Goal: Complete application form: Complete application form

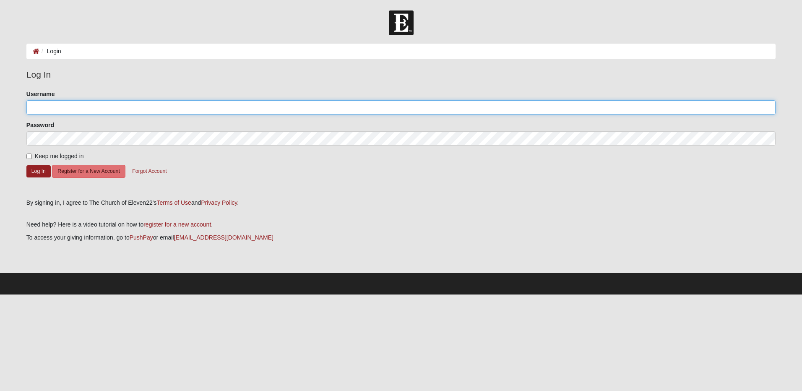
click at [72, 108] on input "Username" at bounding box center [400, 107] width 749 height 14
type input "m.waltons6@yahoo.com"
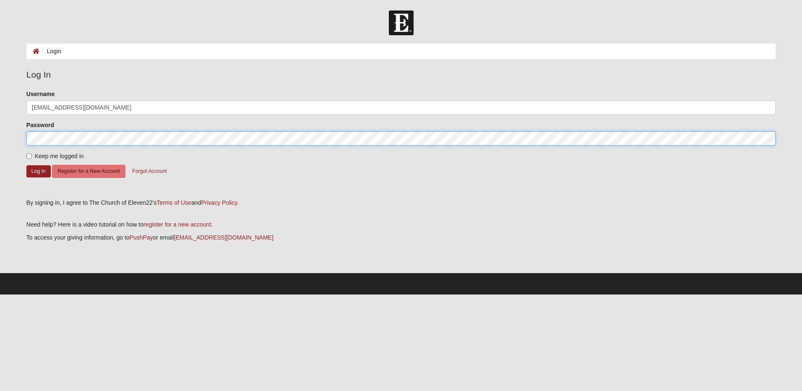
click at [26, 165] on button "Log In" at bounding box center [38, 171] width 24 height 12
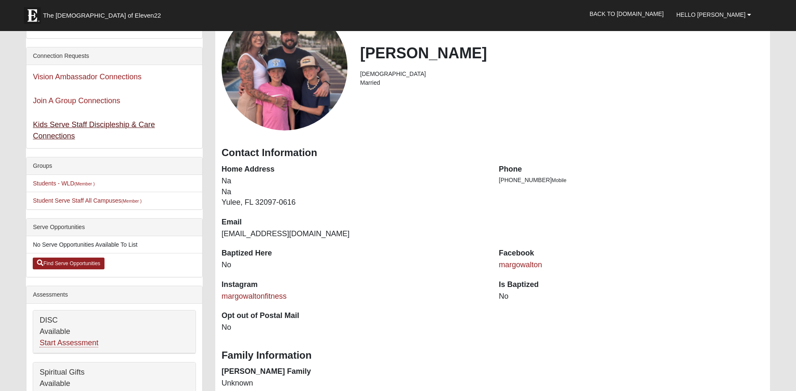
scroll to position [84, 0]
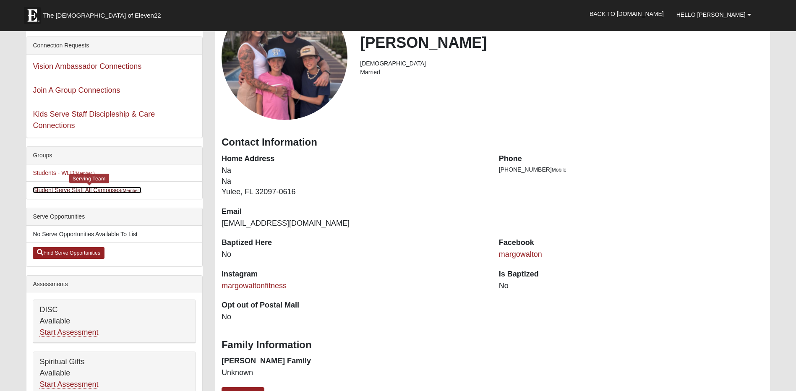
click at [100, 190] on link "Student Serve Staff All Campuses (Member )" at bounding box center [87, 190] width 109 height 7
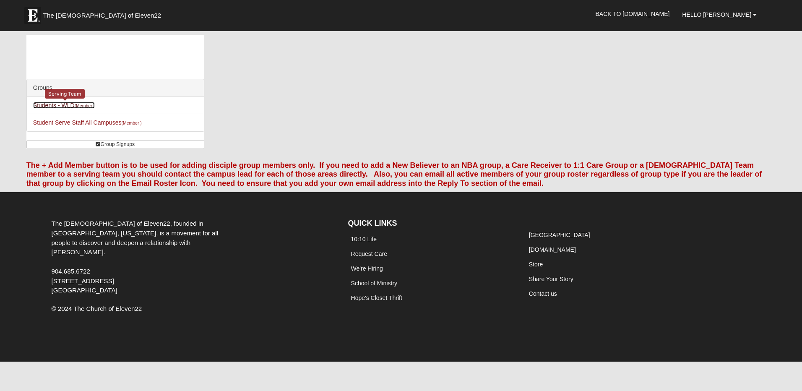
click at [75, 104] on link "Students - WLD (Member )" at bounding box center [64, 105] width 62 height 7
click at [753, 11] on link "Hello [PERSON_NAME]" at bounding box center [719, 14] width 87 height 21
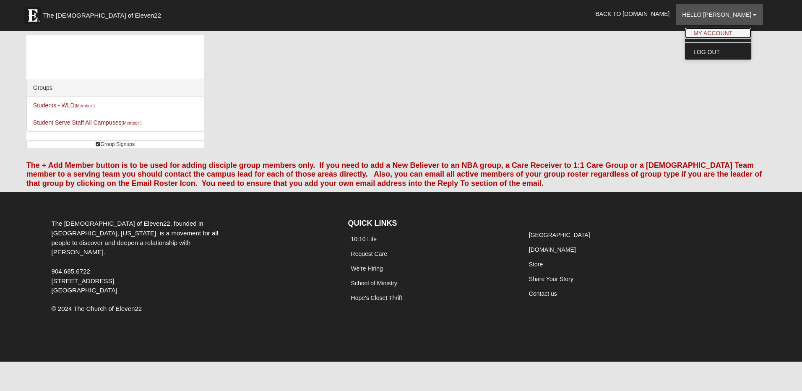
click at [734, 32] on link "My Account" at bounding box center [718, 33] width 66 height 11
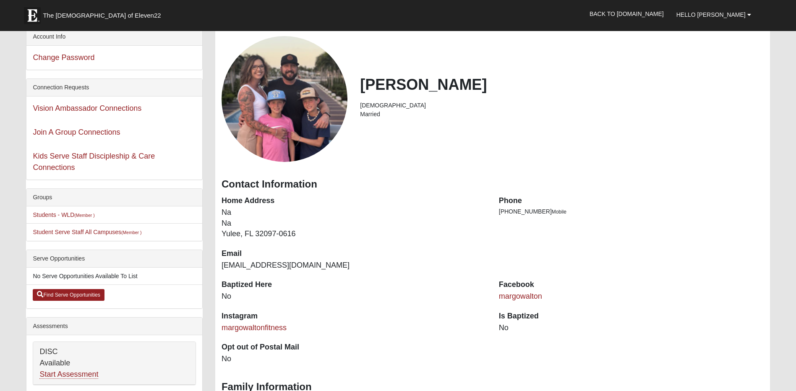
scroll to position [252, 0]
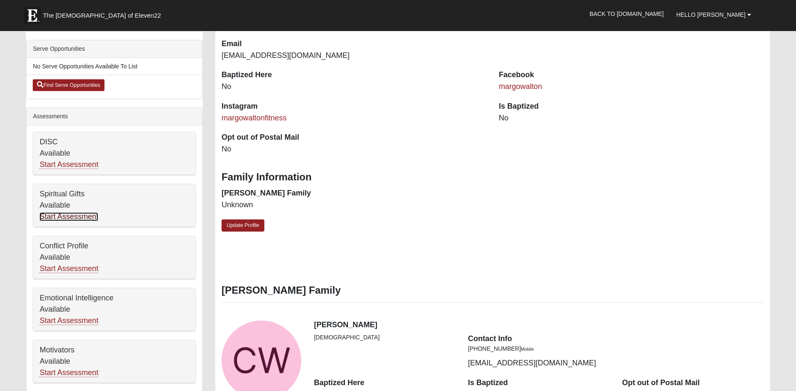
click at [78, 218] on link "Start Assessment" at bounding box center [68, 216] width 59 height 9
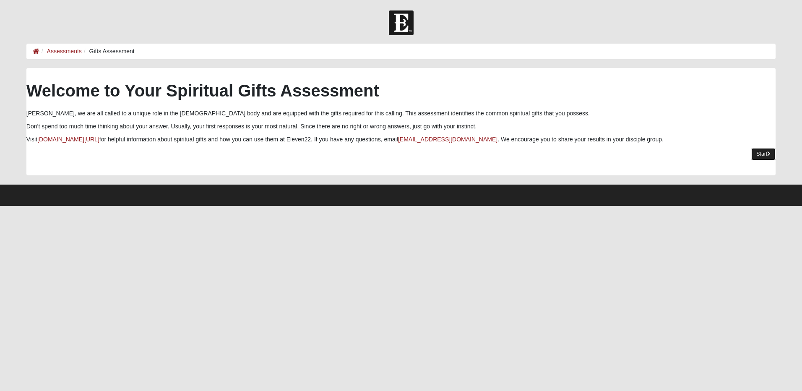
click at [757, 150] on link "Start" at bounding box center [763, 154] width 24 height 12
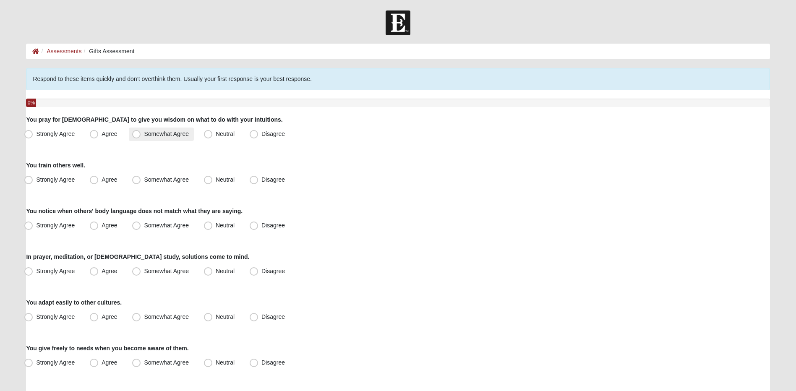
click at [161, 138] on label "Somewhat Agree" at bounding box center [161, 134] width 65 height 13
click at [141, 137] on input "Somewhat Agree" at bounding box center [137, 133] width 5 height 5
radio input "true"
click at [164, 177] on span "Somewhat Agree" at bounding box center [166, 179] width 45 height 7
click at [141, 177] on input "Somewhat Agree" at bounding box center [137, 179] width 5 height 5
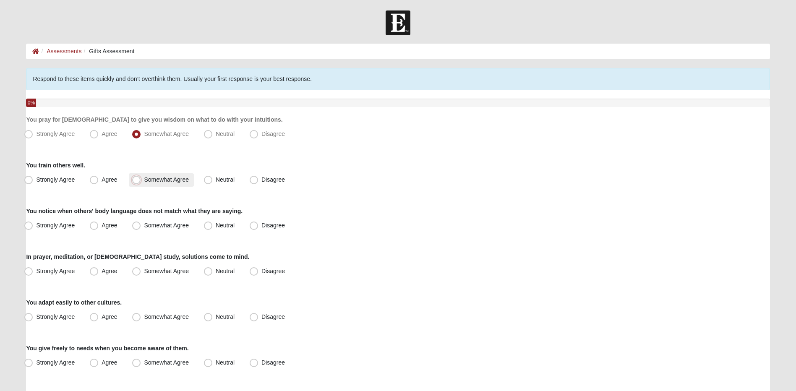
radio input "true"
click at [220, 183] on label "Neutral" at bounding box center [220, 179] width 39 height 13
click at [213, 182] on input "Neutral" at bounding box center [209, 179] width 5 height 5
radio input "true"
click at [235, 225] on label "Neutral" at bounding box center [220, 225] width 39 height 13
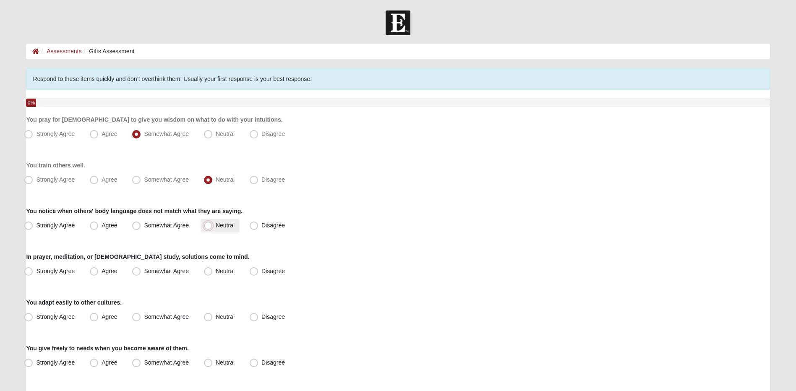
click at [213, 225] on input "Neutral" at bounding box center [209, 225] width 5 height 5
radio input "true"
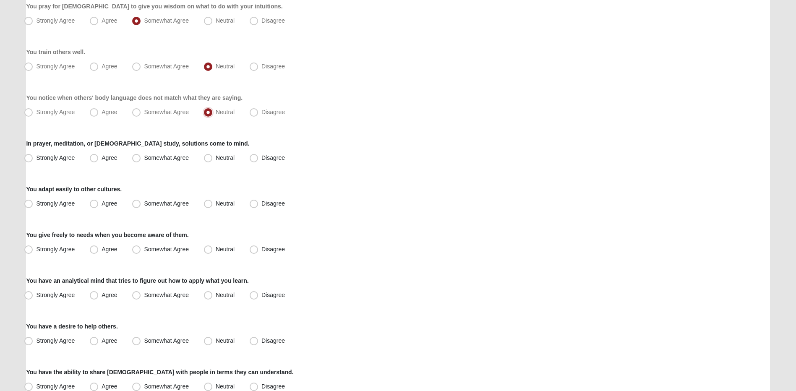
scroll to position [126, 0]
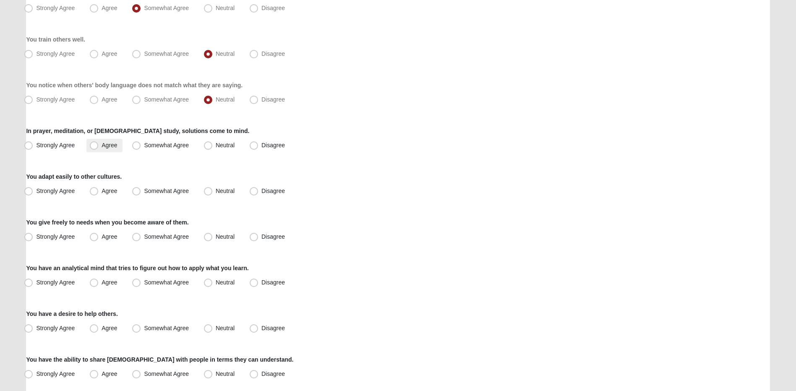
click at [101, 148] on label "Agree" at bounding box center [104, 145] width 36 height 13
click at [99, 148] on input "Agree" at bounding box center [95, 145] width 5 height 5
radio input "true"
click at [151, 191] on span "Somewhat Agree" at bounding box center [166, 190] width 45 height 7
click at [141, 191] on input "Somewhat Agree" at bounding box center [137, 190] width 5 height 5
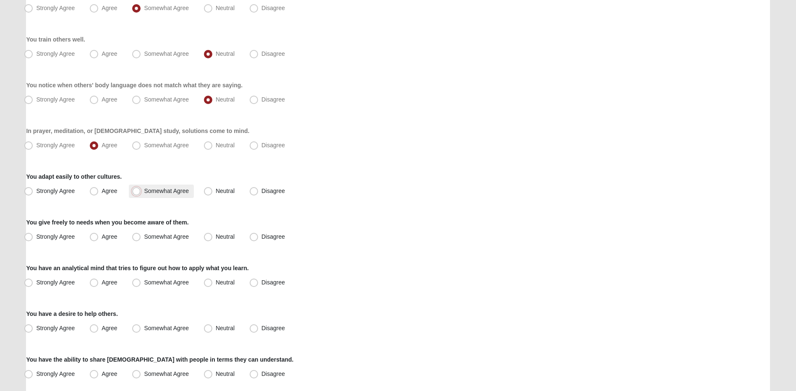
radio input "true"
click at [110, 240] on label "Agree" at bounding box center [104, 236] width 36 height 13
click at [99, 240] on input "Agree" at bounding box center [95, 236] width 5 height 5
radio input "true"
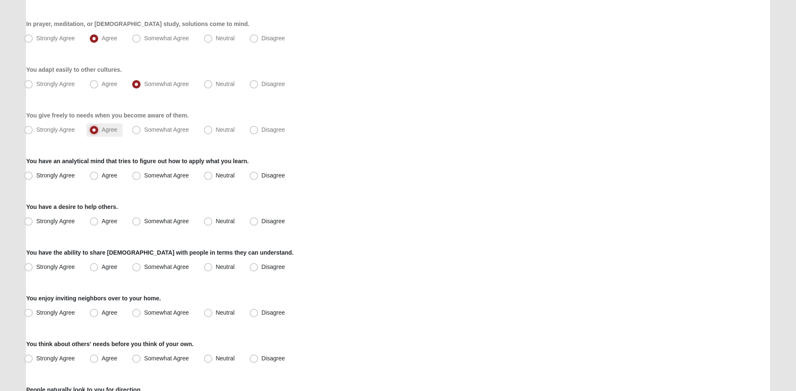
scroll to position [252, 0]
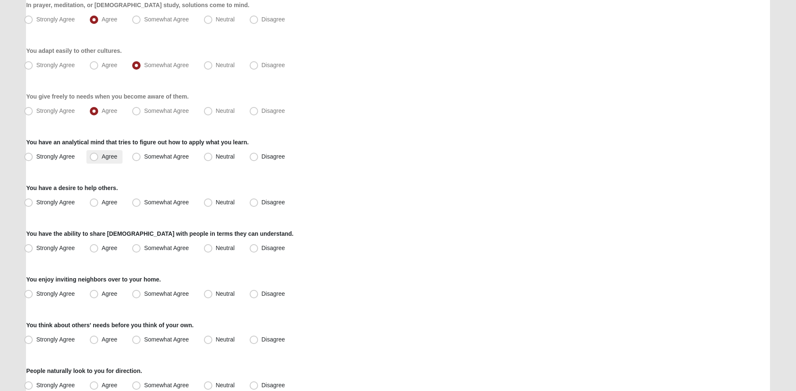
click at [104, 154] on span "Agree" at bounding box center [110, 156] width 16 height 7
click at [99, 154] on input "Agree" at bounding box center [95, 156] width 5 height 5
radio input "true"
click at [102, 198] on label "Agree" at bounding box center [104, 202] width 36 height 13
click at [99, 200] on input "Agree" at bounding box center [95, 202] width 5 height 5
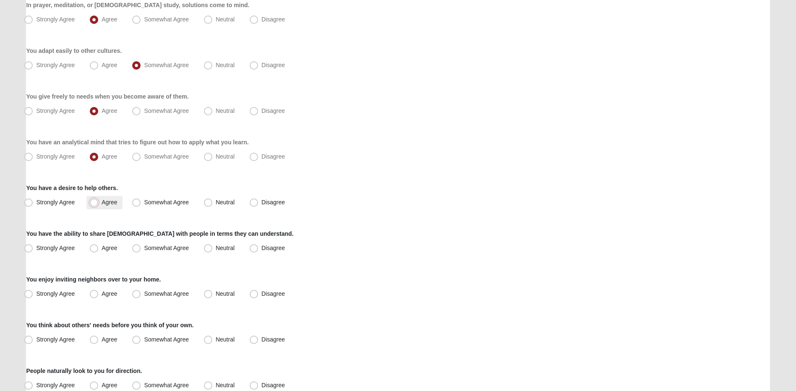
radio input "true"
click at [159, 247] on span "Somewhat Agree" at bounding box center [166, 248] width 45 height 7
click at [141, 247] on input "Somewhat Agree" at bounding box center [137, 247] width 5 height 5
radio input "true"
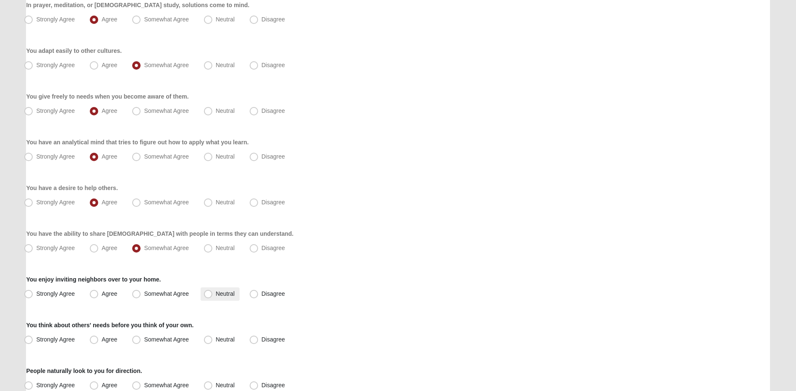
click at [218, 293] on span "Neutral" at bounding box center [225, 293] width 19 height 7
click at [213, 293] on input "Neutral" at bounding box center [209, 293] width 5 height 5
radio input "true"
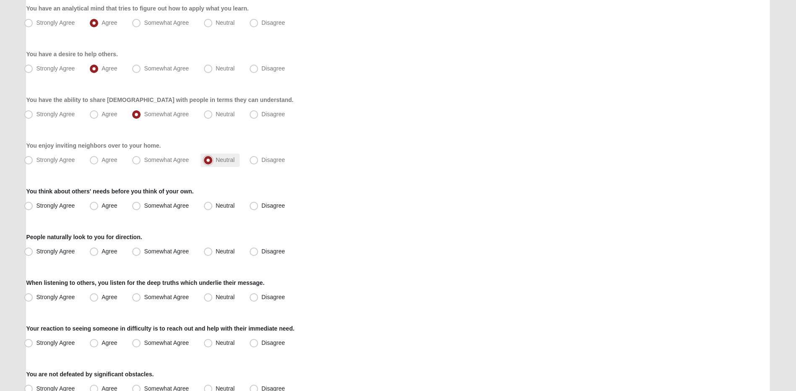
scroll to position [419, 0]
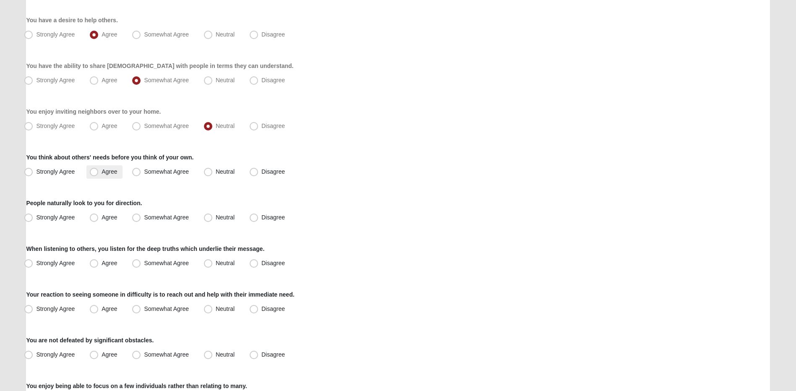
click at [110, 174] on span "Agree" at bounding box center [110, 171] width 16 height 7
click at [99, 174] on input "Agree" at bounding box center [95, 171] width 5 height 5
radio input "true"
click at [111, 216] on span "Agree" at bounding box center [110, 217] width 16 height 7
click at [99, 216] on input "Agree" at bounding box center [95, 217] width 5 height 5
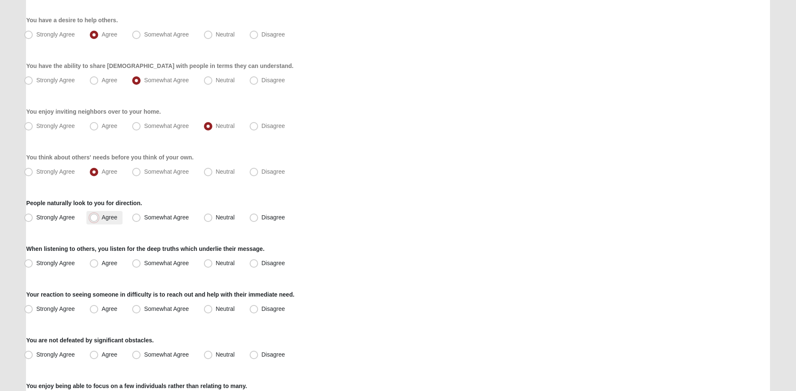
radio input "true"
click at [107, 256] on div "When listening to others, you listen for the deep truths which underlie their m…" at bounding box center [397, 258] width 743 height 26
click at [108, 261] on span "Agree" at bounding box center [110, 263] width 16 height 7
click at [99, 261] on input "Agree" at bounding box center [95, 262] width 5 height 5
radio input "true"
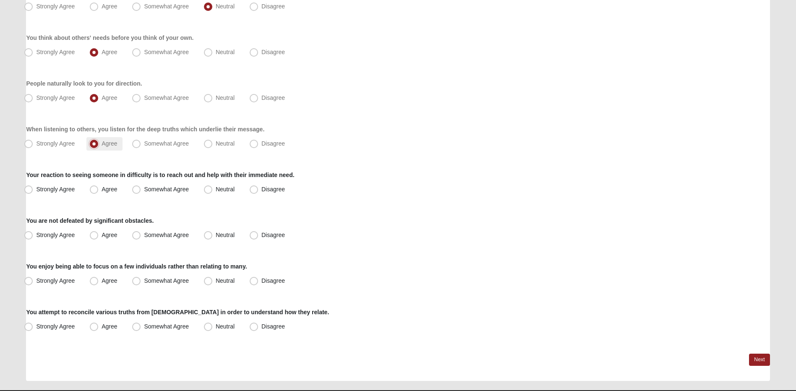
scroll to position [560, 0]
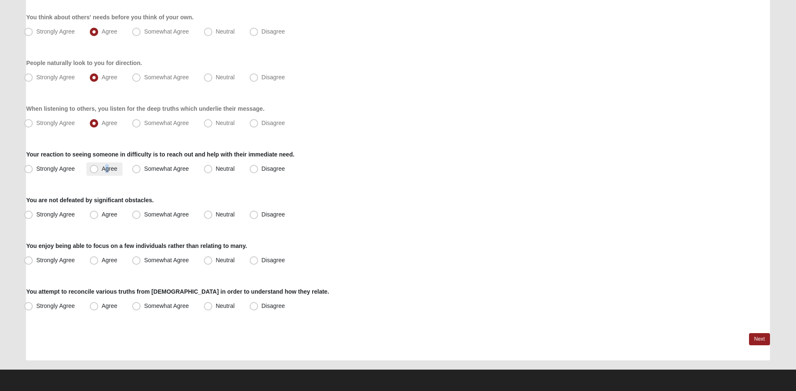
click at [107, 174] on label "Agree" at bounding box center [104, 168] width 36 height 13
drag, startPoint x: 107, startPoint y: 174, endPoint x: 94, endPoint y: 170, distance: 13.9
click at [102, 170] on span "Agree" at bounding box center [110, 168] width 16 height 7
click at [94, 170] on input "Agree" at bounding box center [95, 168] width 5 height 5
radio input "true"
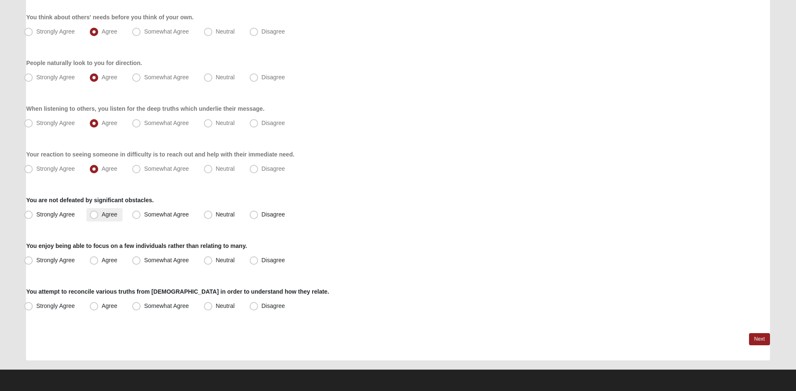
click at [102, 215] on span "Agree" at bounding box center [110, 214] width 16 height 7
click at [95, 215] on input "Agree" at bounding box center [95, 214] width 5 height 5
radio input "true"
click at [102, 262] on span "Agree" at bounding box center [110, 260] width 16 height 7
click at [99, 262] on input "Agree" at bounding box center [95, 260] width 5 height 5
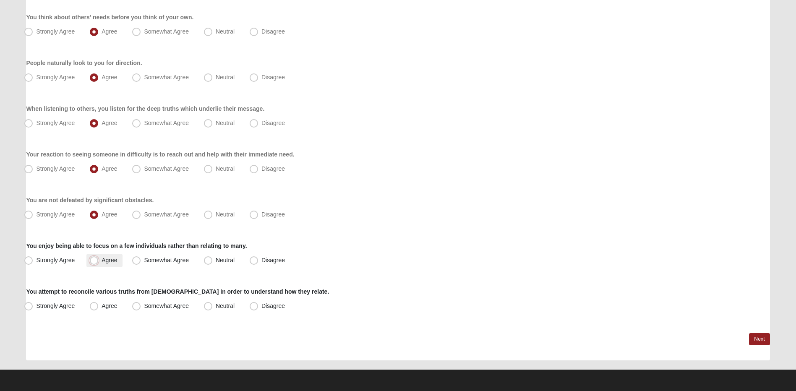
radio input "true"
click at [102, 308] on span "Agree" at bounding box center [110, 305] width 16 height 7
click at [99, 308] on input "Agree" at bounding box center [95, 305] width 5 height 5
radio input "true"
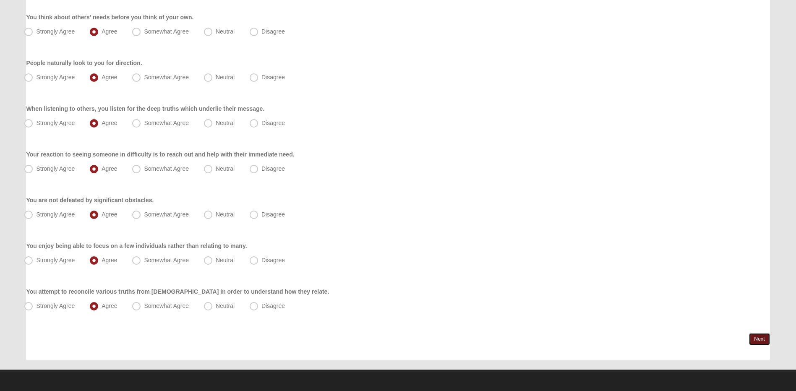
click at [758, 340] on link "Next" at bounding box center [759, 339] width 21 height 12
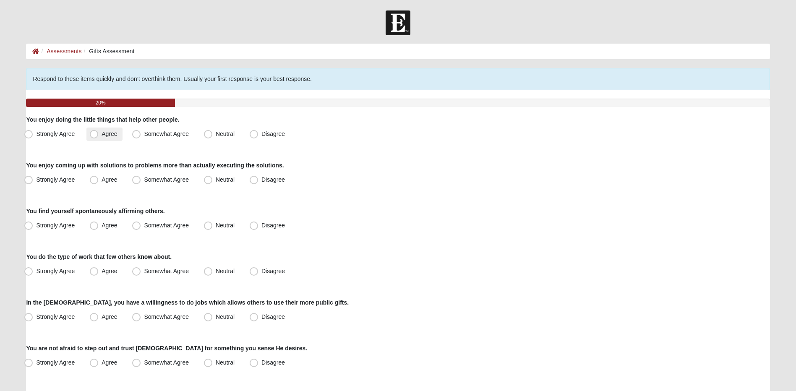
click at [102, 134] on span "Agree" at bounding box center [110, 133] width 16 height 7
click at [99, 134] on input "Agree" at bounding box center [95, 133] width 5 height 5
radio input "true"
click at [220, 178] on span "Neutral" at bounding box center [225, 179] width 19 height 7
click at [213, 178] on input "Neutral" at bounding box center [209, 179] width 5 height 5
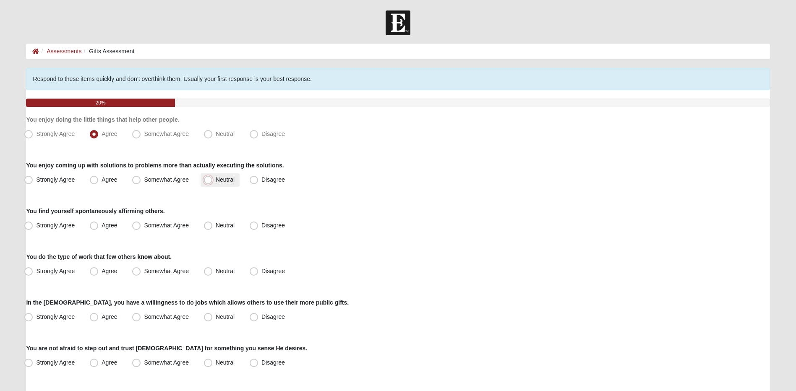
radio input "true"
click at [57, 224] on span "Strongly Agree" at bounding box center [55, 225] width 39 height 7
click at [33, 224] on input "Strongly Agree" at bounding box center [30, 225] width 5 height 5
radio input "true"
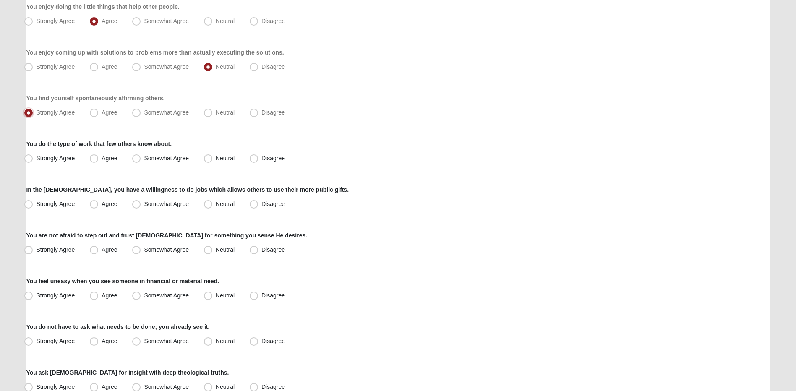
scroll to position [126, 0]
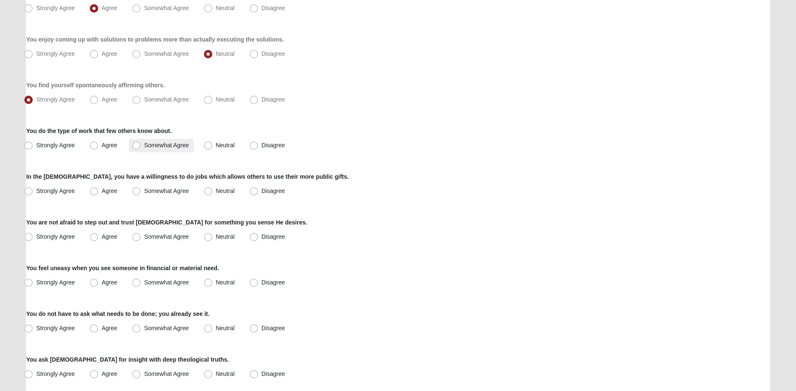
click at [173, 147] on span "Somewhat Agree" at bounding box center [166, 145] width 45 height 7
click at [141, 147] on input "Somewhat Agree" at bounding box center [137, 145] width 5 height 5
radio input "true"
click at [103, 196] on label "Agree" at bounding box center [104, 191] width 36 height 13
click at [99, 194] on input "Agree" at bounding box center [95, 190] width 5 height 5
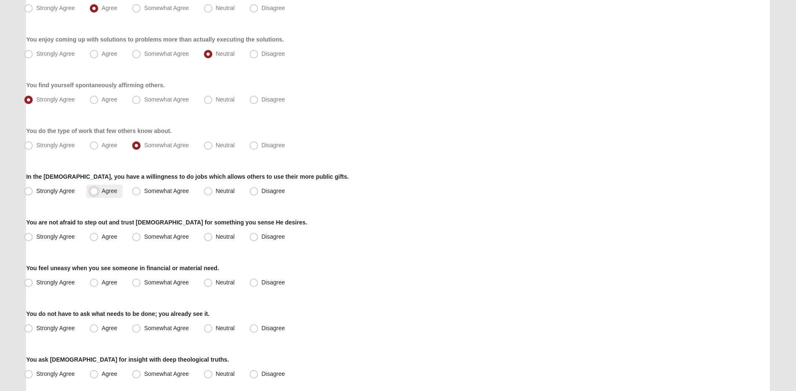
radio input "true"
click at [216, 235] on span "Neutral" at bounding box center [225, 236] width 19 height 7
click at [208, 235] on input "Neutral" at bounding box center [209, 236] width 5 height 5
radio input "true"
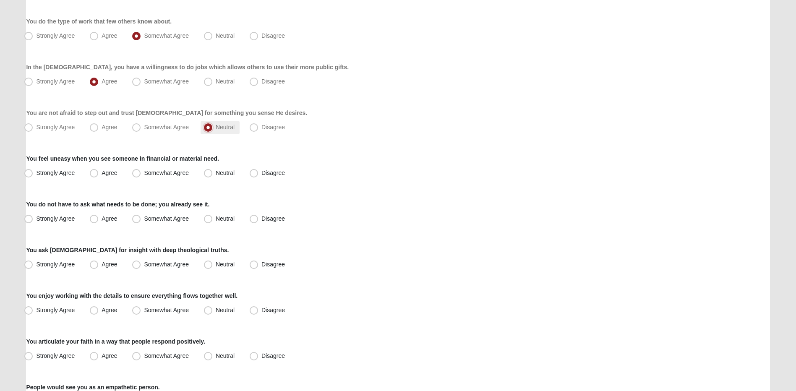
scroll to position [252, 0]
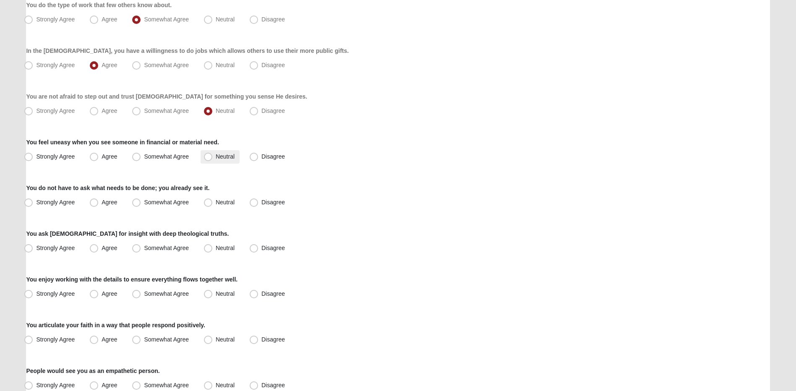
click at [229, 156] on span "Neutral" at bounding box center [225, 156] width 19 height 7
click at [213, 156] on input "Neutral" at bounding box center [209, 156] width 5 height 5
radio input "true"
click at [273, 153] on span "Disagree" at bounding box center [272, 156] width 23 height 7
click at [258, 154] on input "Disagree" at bounding box center [255, 156] width 5 height 5
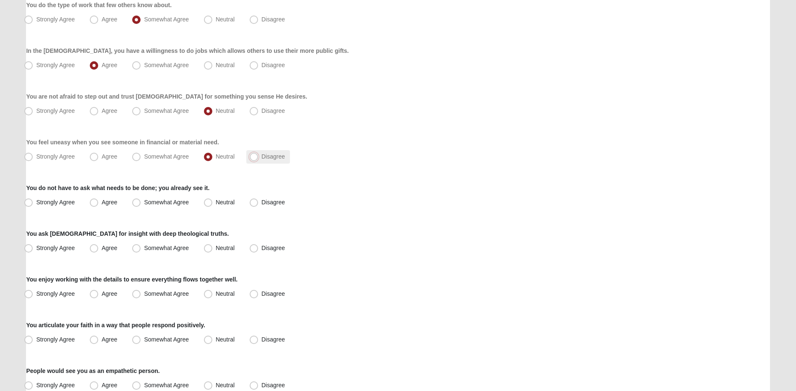
radio input "true"
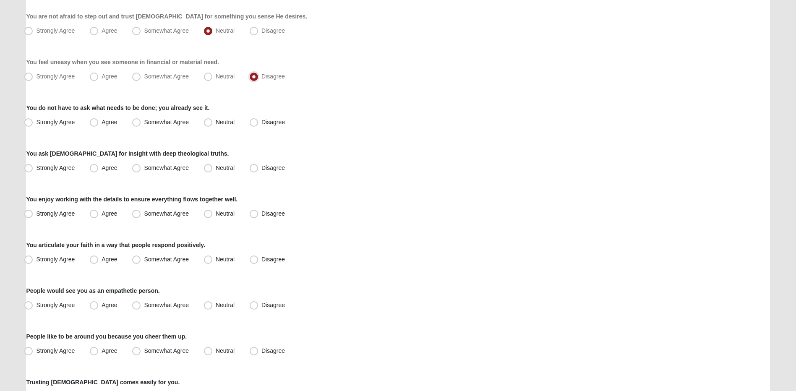
scroll to position [336, 0]
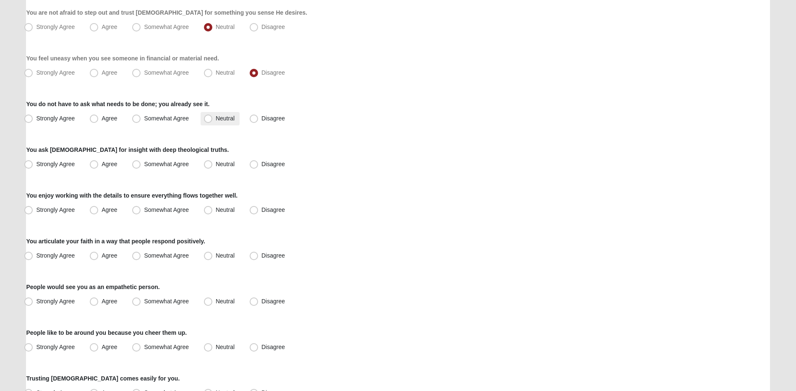
click at [218, 116] on span "Neutral" at bounding box center [225, 118] width 19 height 7
click at [213, 116] on input "Neutral" at bounding box center [209, 118] width 5 height 5
radio input "true"
click at [114, 162] on span "Agree" at bounding box center [110, 164] width 16 height 7
click at [99, 162] on input "Agree" at bounding box center [95, 163] width 5 height 5
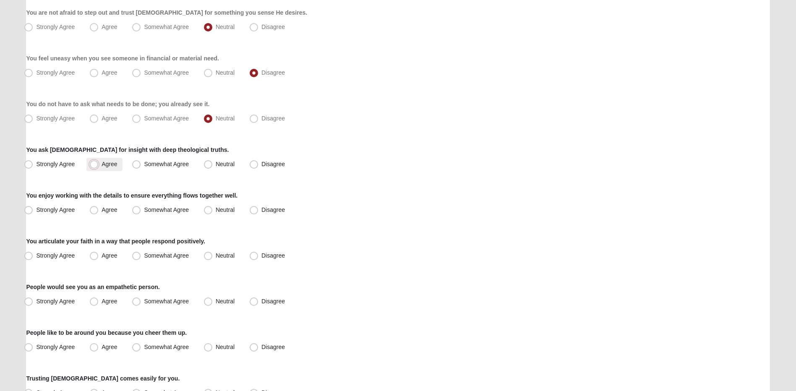
radio input "true"
click at [111, 211] on span "Agree" at bounding box center [110, 209] width 16 height 7
click at [99, 211] on input "Agree" at bounding box center [95, 209] width 5 height 5
radio input "true"
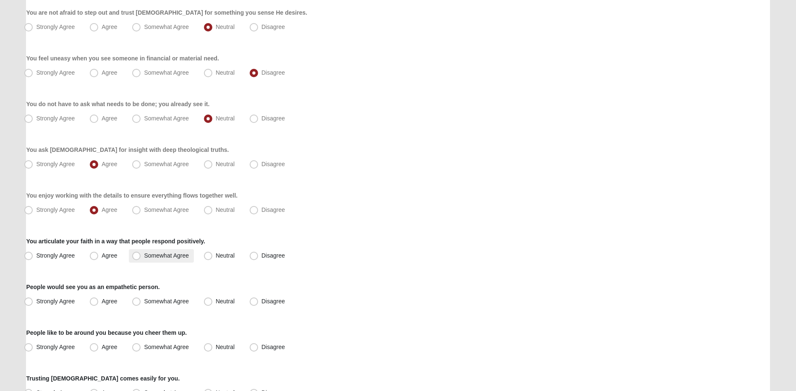
click at [173, 255] on span "Somewhat Agree" at bounding box center [166, 255] width 45 height 7
click at [141, 255] on input "Somewhat Agree" at bounding box center [137, 255] width 5 height 5
radio input "true"
click at [109, 300] on span "Agree" at bounding box center [110, 301] width 16 height 7
click at [99, 300] on input "Agree" at bounding box center [95, 301] width 5 height 5
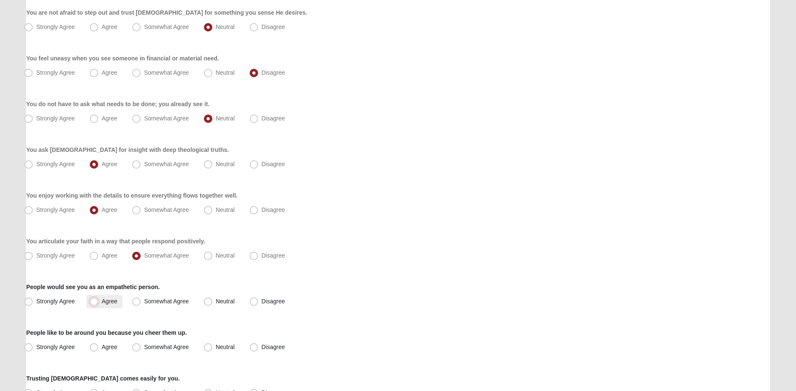
radio input "true"
click at [104, 349] on span "Agree" at bounding box center [110, 347] width 16 height 7
click at [99, 349] on input "Agree" at bounding box center [95, 346] width 5 height 5
radio input "true"
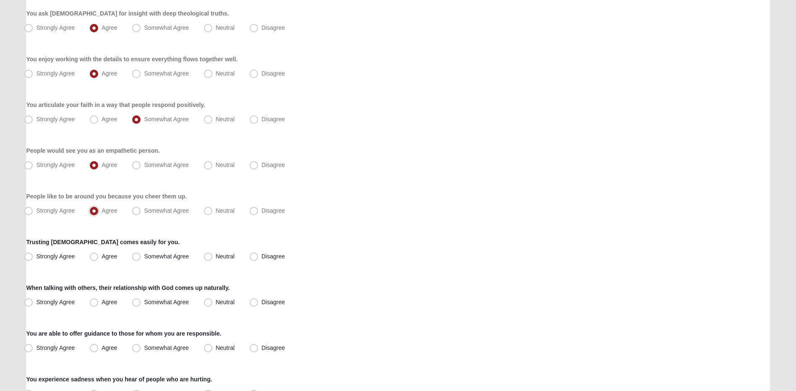
scroll to position [503, 0]
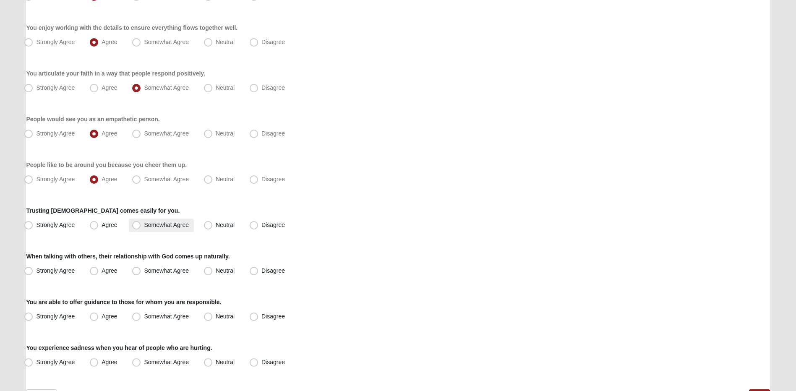
click at [174, 228] on span "Somewhat Agree" at bounding box center [166, 224] width 45 height 7
click at [141, 228] on input "Somewhat Agree" at bounding box center [137, 224] width 5 height 5
radio input "true"
click at [230, 227] on span "Neutral" at bounding box center [225, 224] width 19 height 7
click at [213, 227] on input "Neutral" at bounding box center [209, 224] width 5 height 5
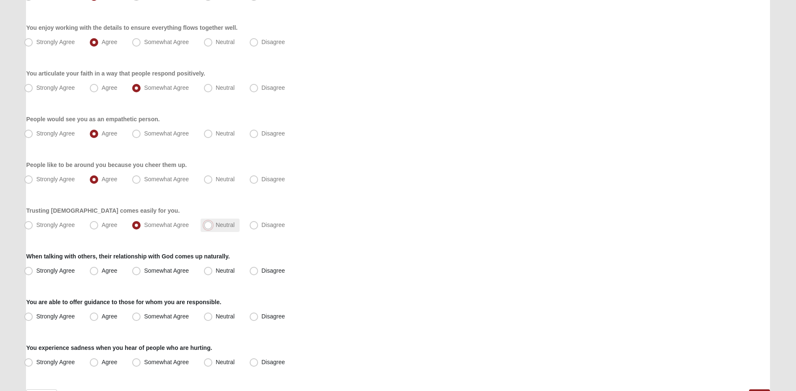
radio input "true"
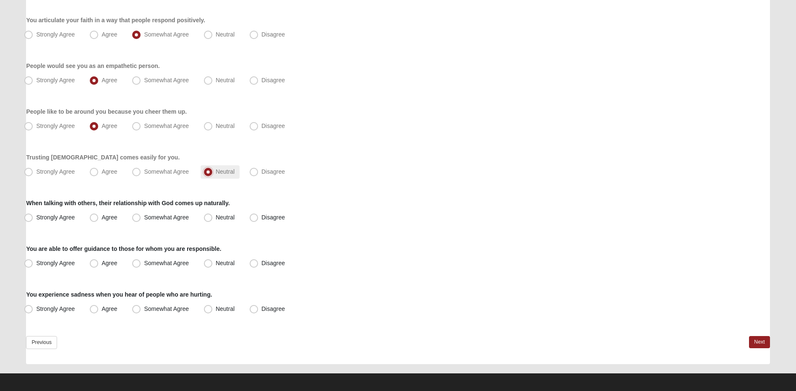
scroll to position [560, 0]
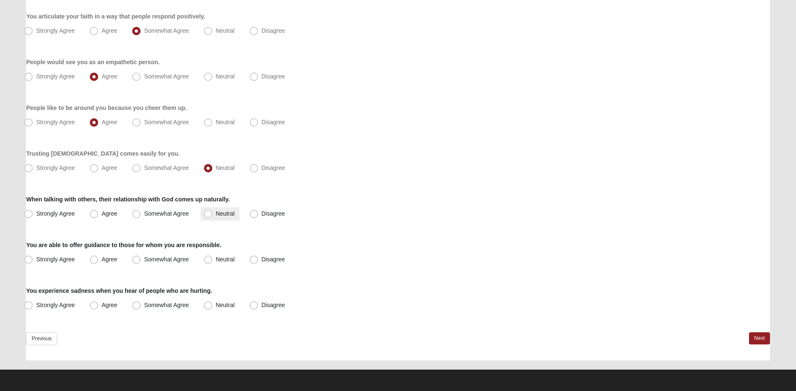
click at [220, 215] on span "Neutral" at bounding box center [225, 213] width 19 height 7
click at [213, 215] on input "Neutral" at bounding box center [209, 213] width 5 height 5
radio input "true"
click at [167, 264] on label "Somewhat Agree" at bounding box center [161, 259] width 65 height 13
click at [141, 262] on input "Somewhat Agree" at bounding box center [137, 259] width 5 height 5
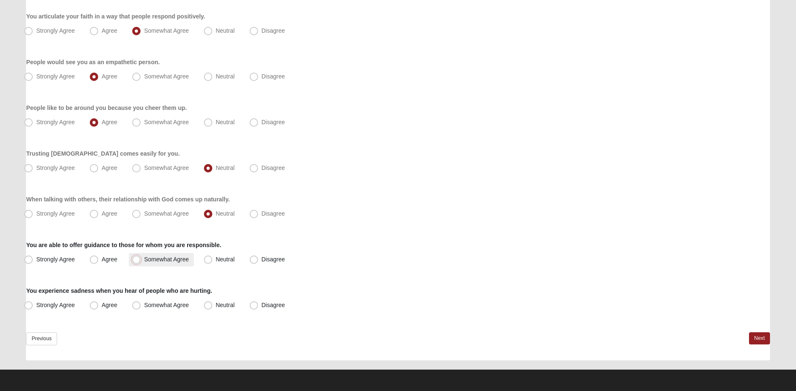
radio input "true"
click at [104, 304] on span "Agree" at bounding box center [110, 305] width 16 height 7
click at [99, 304] on input "Agree" at bounding box center [95, 304] width 5 height 5
radio input "true"
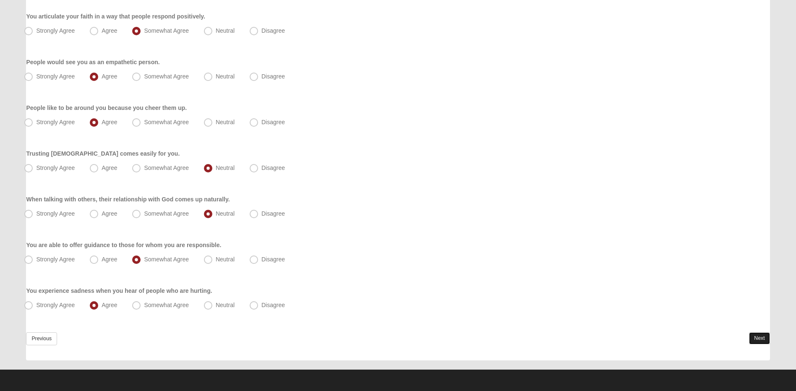
click at [755, 341] on link "Next" at bounding box center [759, 338] width 21 height 12
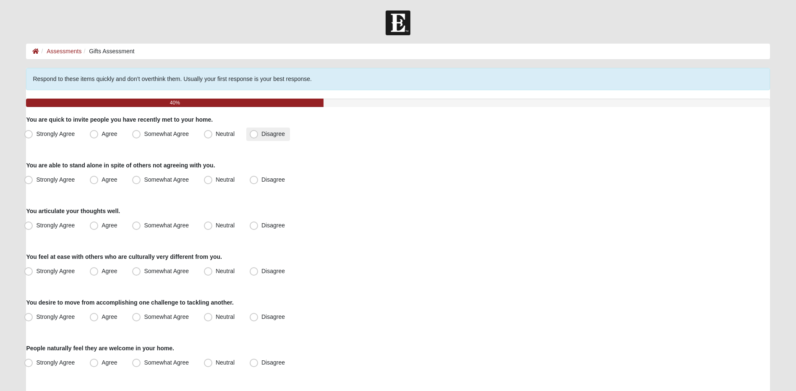
click at [260, 135] on label "Disagree" at bounding box center [268, 134] width 44 height 13
click at [258, 135] on input "Disagree" at bounding box center [255, 133] width 5 height 5
radio input "true"
click at [108, 175] on label "Agree" at bounding box center [104, 179] width 36 height 13
click at [99, 177] on input "Agree" at bounding box center [95, 179] width 5 height 5
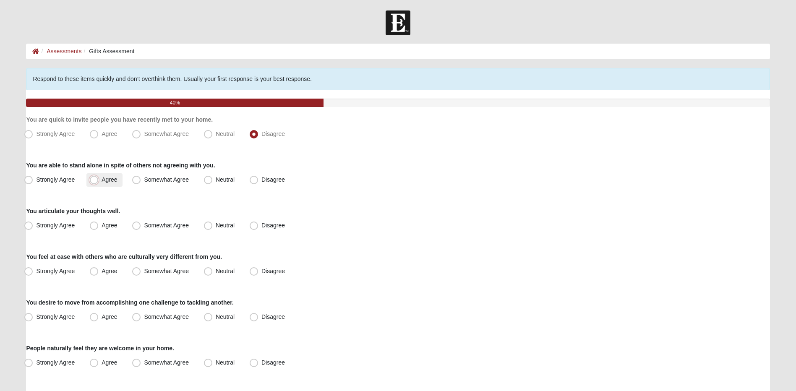
radio input "true"
click at [169, 179] on span "Somewhat Agree" at bounding box center [166, 179] width 45 height 7
click at [141, 179] on input "Somewhat Agree" at bounding box center [137, 179] width 5 height 5
radio input "true"
click at [216, 225] on span "Neutral" at bounding box center [225, 225] width 19 height 7
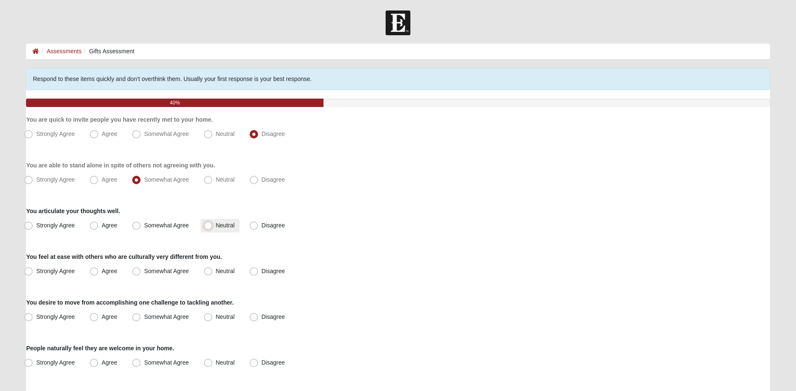
click at [213, 225] on input "Neutral" at bounding box center [209, 225] width 5 height 5
radio input "true"
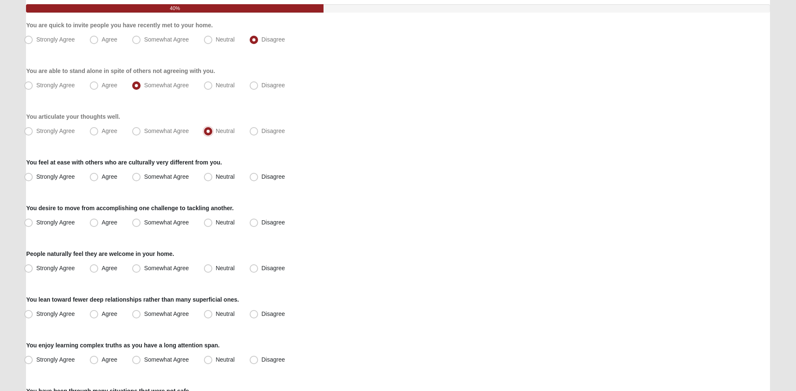
scroll to position [126, 0]
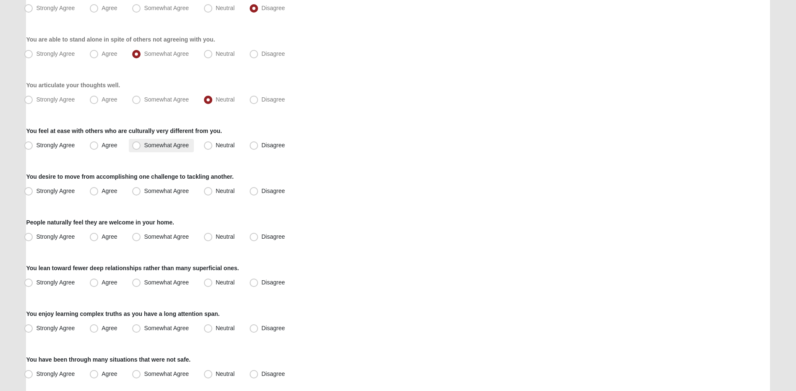
click at [168, 148] on span "Somewhat Agree" at bounding box center [166, 145] width 45 height 7
click at [141, 148] on input "Somewhat Agree" at bounding box center [137, 145] width 5 height 5
radio input "true"
click at [54, 194] on label "Strongly Agree" at bounding box center [50, 191] width 59 height 13
click at [33, 194] on input "Strongly Agree" at bounding box center [30, 190] width 5 height 5
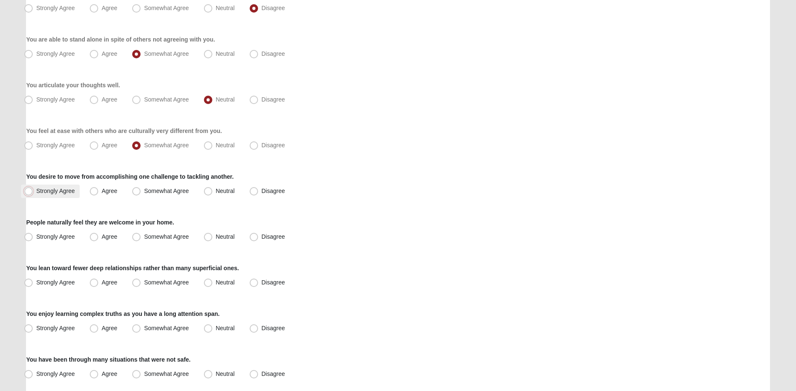
radio input "true"
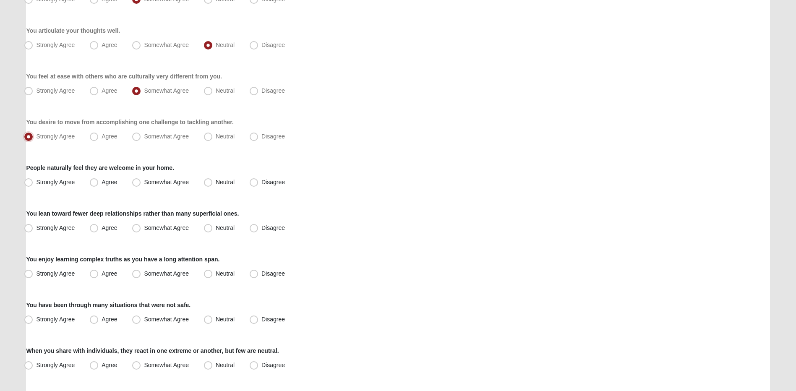
scroll to position [294, 0]
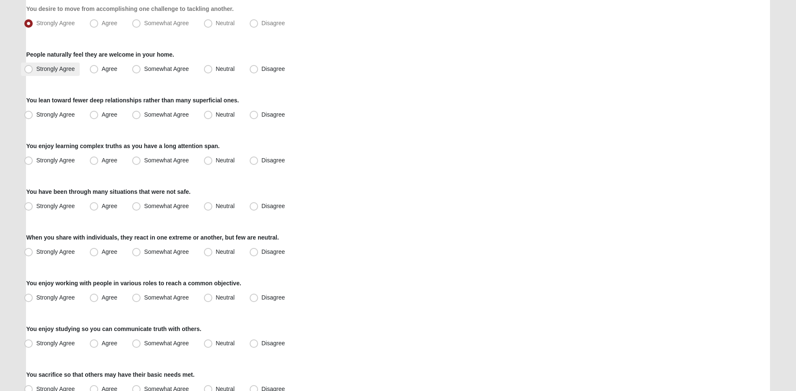
click at [61, 73] on label "Strongly Agree" at bounding box center [50, 68] width 59 height 13
click at [33, 72] on input "Strongly Agree" at bounding box center [30, 68] width 5 height 5
radio input "true"
click at [60, 115] on span "Strongly Agree" at bounding box center [55, 114] width 39 height 7
click at [33, 115] on input "Strongly Agree" at bounding box center [30, 114] width 5 height 5
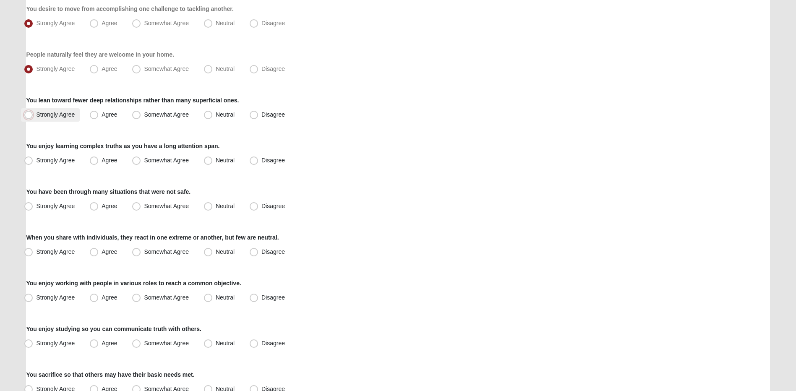
radio input "true"
click at [112, 161] on span "Agree" at bounding box center [110, 160] width 16 height 7
click at [99, 161] on input "Agree" at bounding box center [95, 160] width 5 height 5
radio input "true"
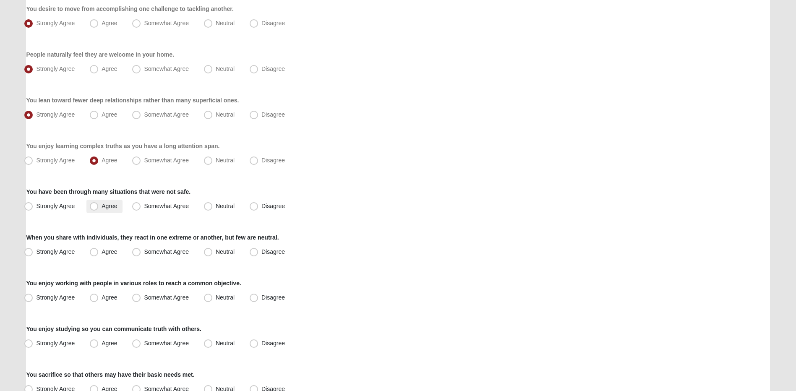
click at [114, 204] on span "Agree" at bounding box center [110, 206] width 16 height 7
click at [99, 204] on input "Agree" at bounding box center [95, 205] width 5 height 5
radio input "true"
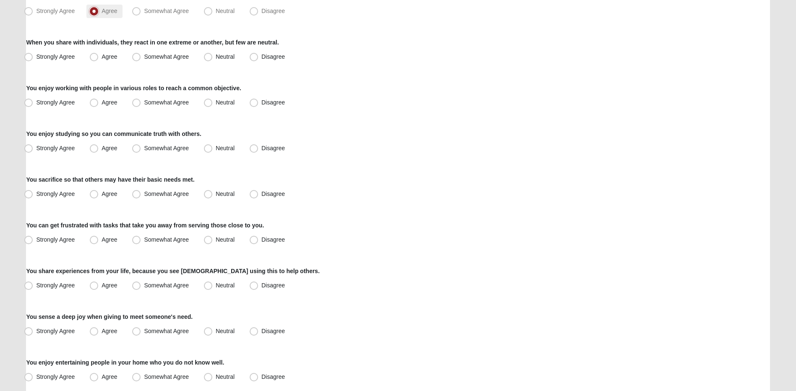
scroll to position [503, 0]
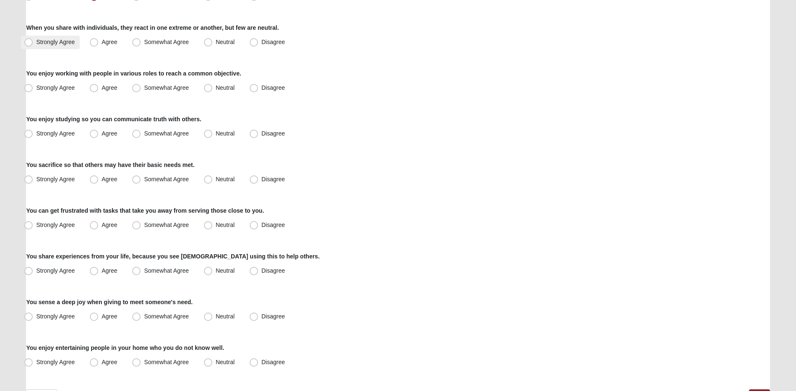
click at [57, 39] on span "Strongly Agree" at bounding box center [55, 42] width 39 height 7
click at [33, 39] on input "Strongly Agree" at bounding box center [30, 41] width 5 height 5
radio input "true"
click at [176, 89] on span "Somewhat Agree" at bounding box center [166, 87] width 45 height 7
click at [141, 89] on input "Somewhat Agree" at bounding box center [137, 87] width 5 height 5
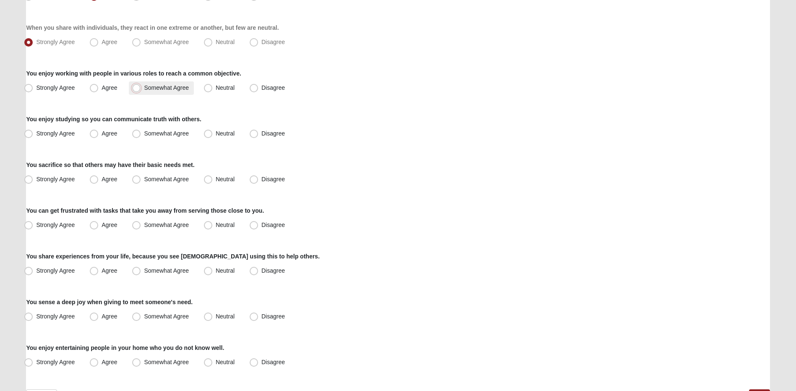
radio input "true"
click at [44, 132] on span "Strongly Agree" at bounding box center [55, 133] width 39 height 7
click at [33, 132] on input "Strongly Agree" at bounding box center [30, 133] width 5 height 5
radio input "true"
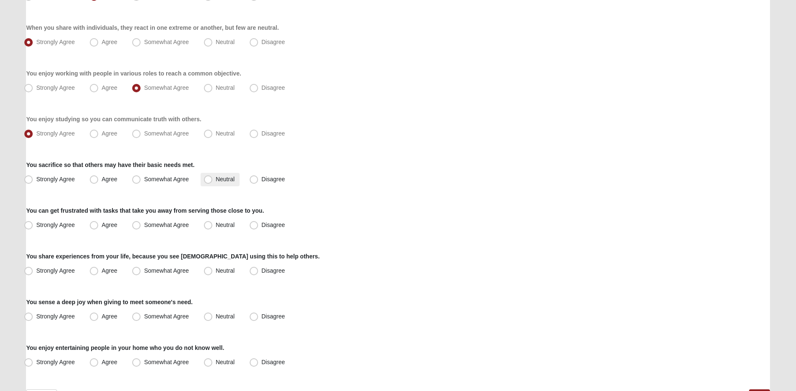
click at [215, 180] on label "Neutral" at bounding box center [220, 179] width 39 height 13
click at [213, 180] on input "Neutral" at bounding box center [209, 179] width 5 height 5
radio input "true"
click at [216, 222] on span "Neutral" at bounding box center [225, 224] width 19 height 7
click at [212, 222] on input "Neutral" at bounding box center [209, 224] width 5 height 5
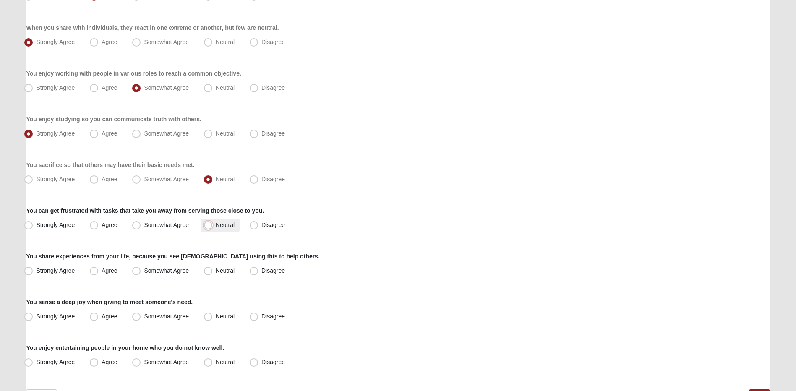
radio input "true"
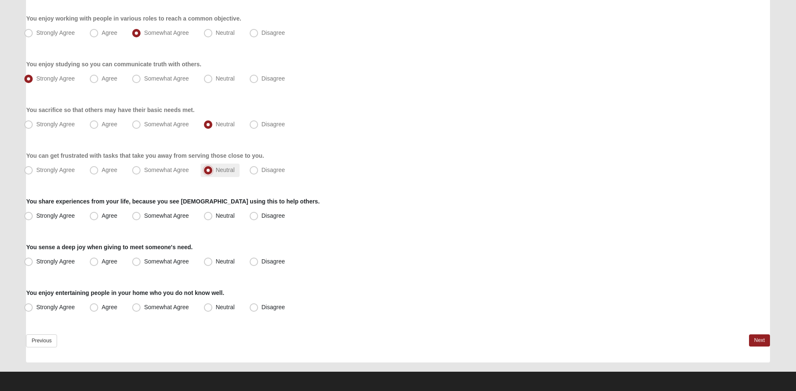
scroll to position [560, 0]
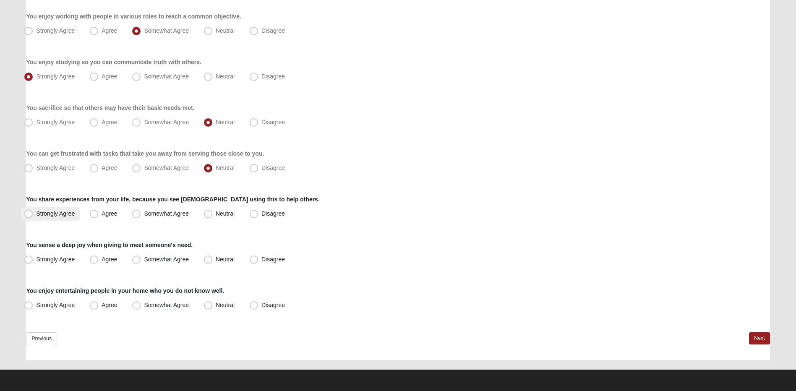
click at [66, 210] on span "Strongly Agree" at bounding box center [55, 213] width 39 height 7
click at [33, 211] on input "Strongly Agree" at bounding box center [30, 213] width 5 height 5
radio input "true"
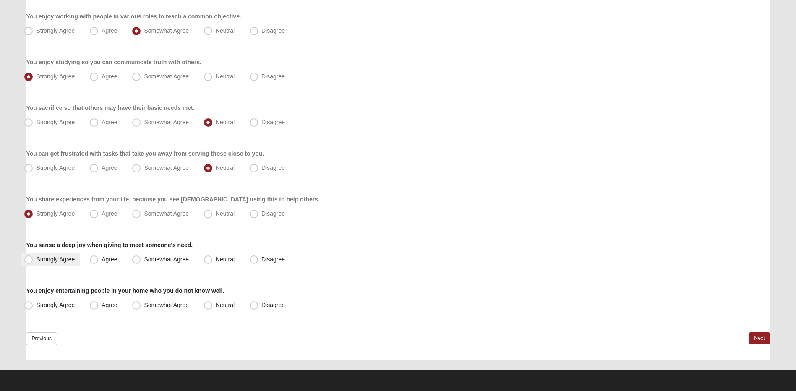
click at [54, 256] on span "Strongly Agree" at bounding box center [55, 259] width 39 height 7
click at [33, 257] on input "Strongly Agree" at bounding box center [30, 259] width 5 height 5
radio input "true"
click at [220, 302] on span "Neutral" at bounding box center [225, 305] width 19 height 7
click at [213, 302] on input "Neutral" at bounding box center [209, 304] width 5 height 5
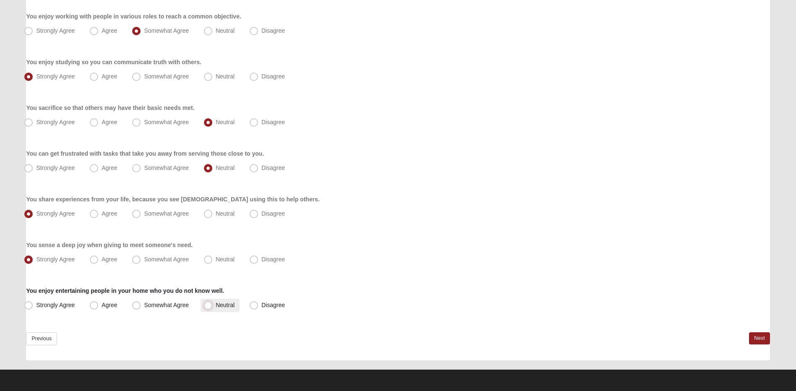
radio input "true"
click at [749, 339] on link "Next" at bounding box center [759, 338] width 21 height 12
